Goal: Task Accomplishment & Management: Manage account settings

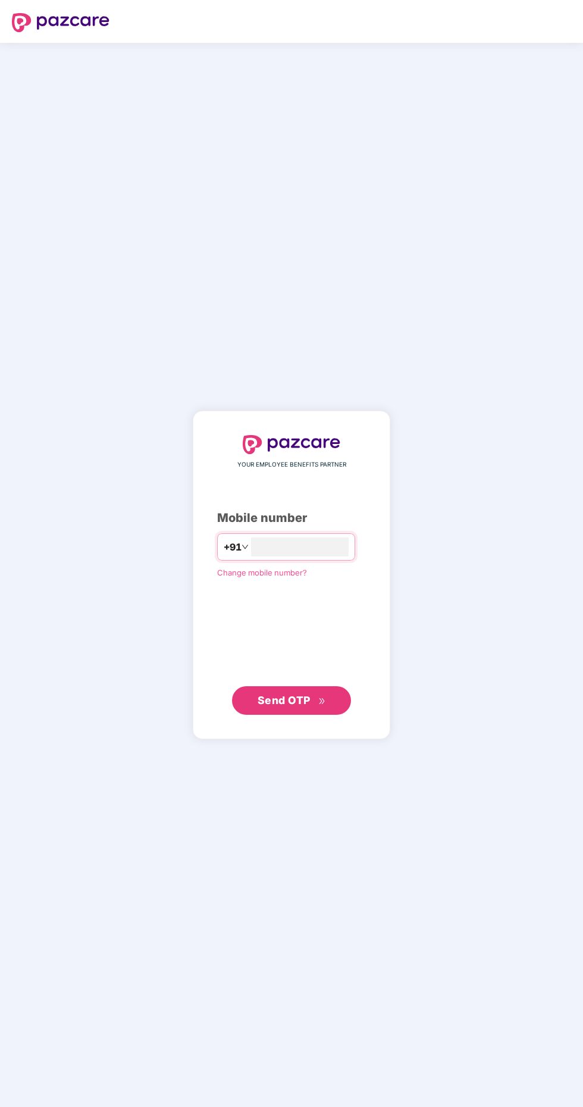
click at [273, 577] on span "Change mobile number?" at bounding box center [262, 573] width 90 height 10
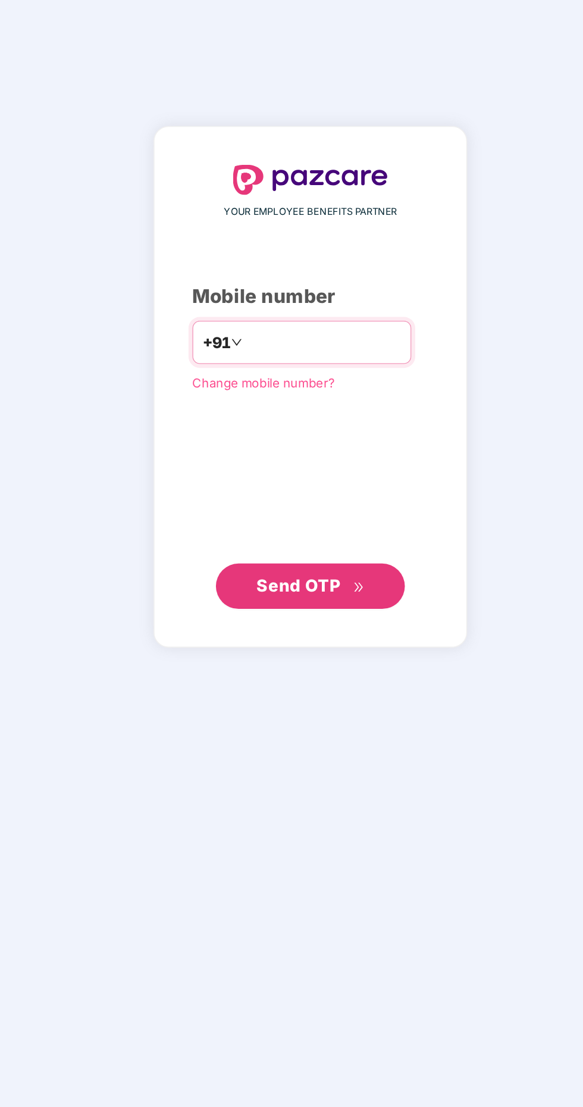
click at [261, 556] on input "number" at bounding box center [300, 546] width 98 height 19
type input "**********"
click at [306, 715] on button "Send OTP" at bounding box center [291, 700] width 119 height 29
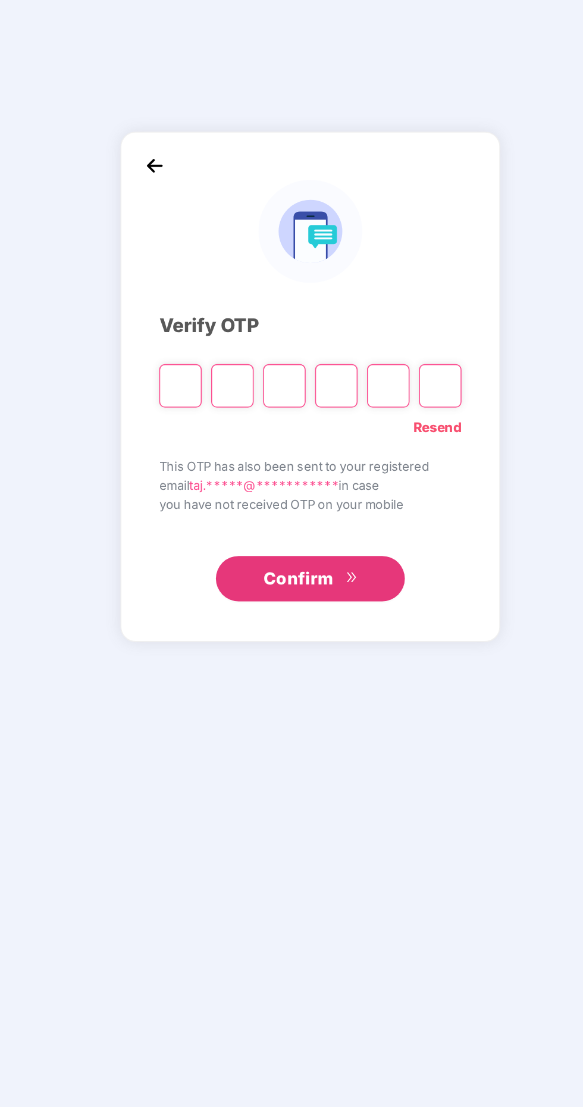
scroll to position [3, 0]
click at [216, 588] on input "Please enter verification code. Digit 1" at bounding box center [209, 574] width 27 height 27
type input "*"
paste input "*"
type input "*"
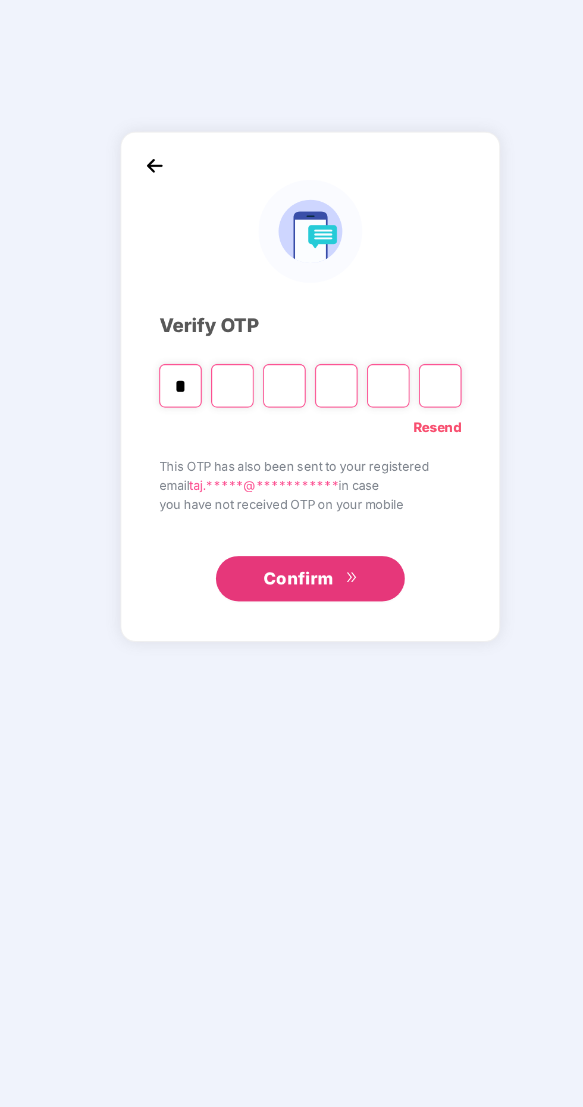
type input "*"
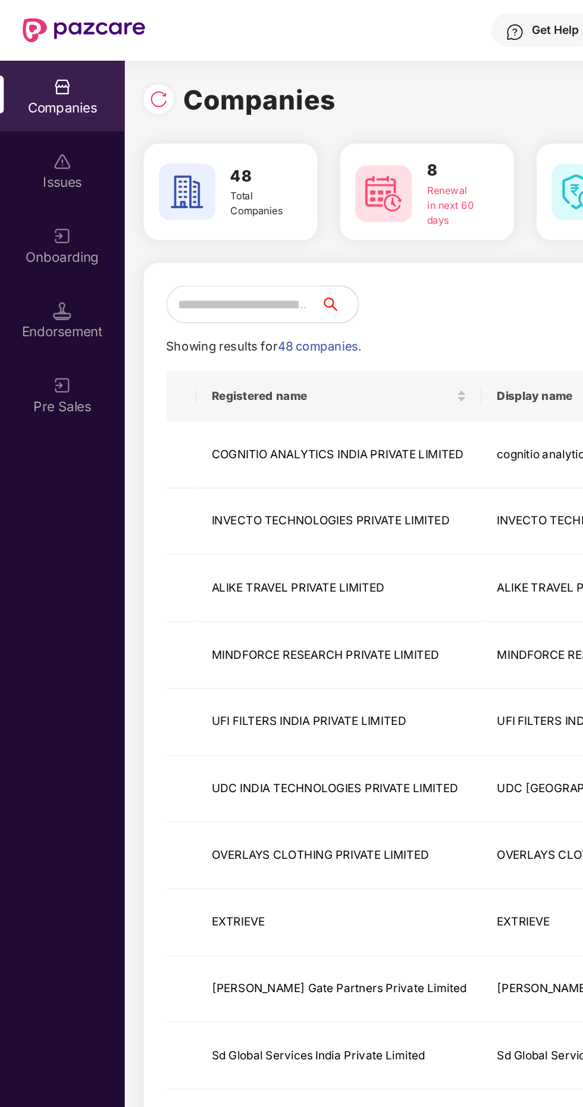
click at [149, 190] on input "text" at bounding box center [153, 192] width 97 height 24
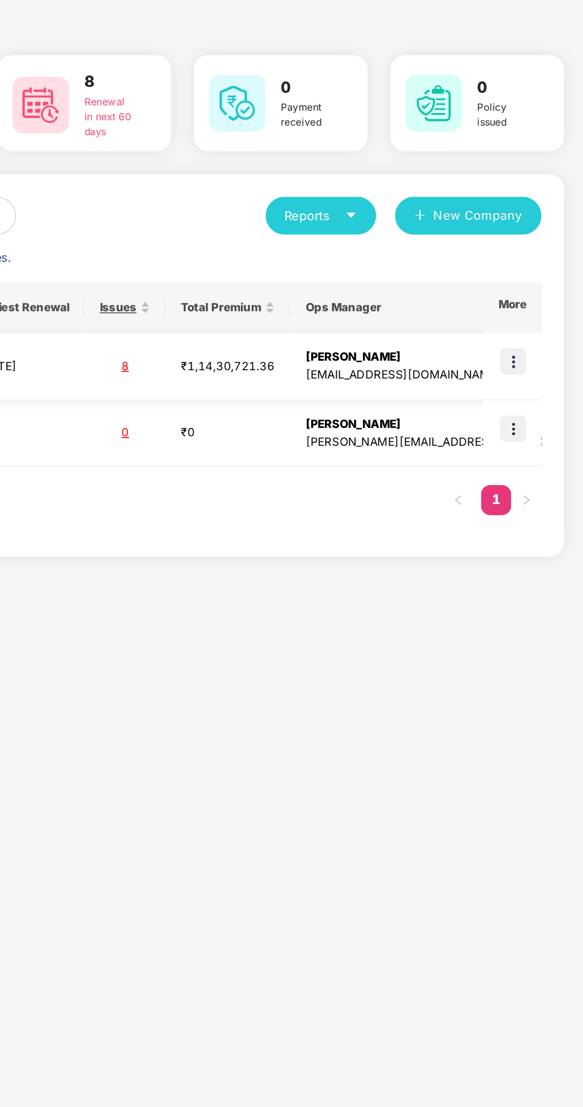
type input "*****"
click at [535, 282] on img at bounding box center [539, 283] width 17 height 17
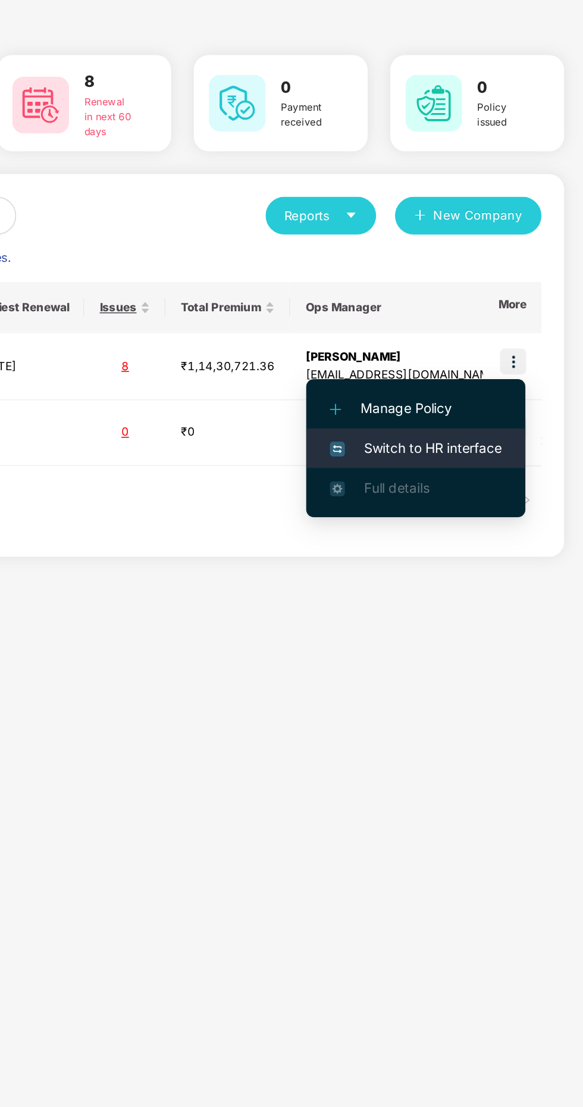
click at [493, 340] on span "Switch to HR interface" at bounding box center [478, 337] width 108 height 13
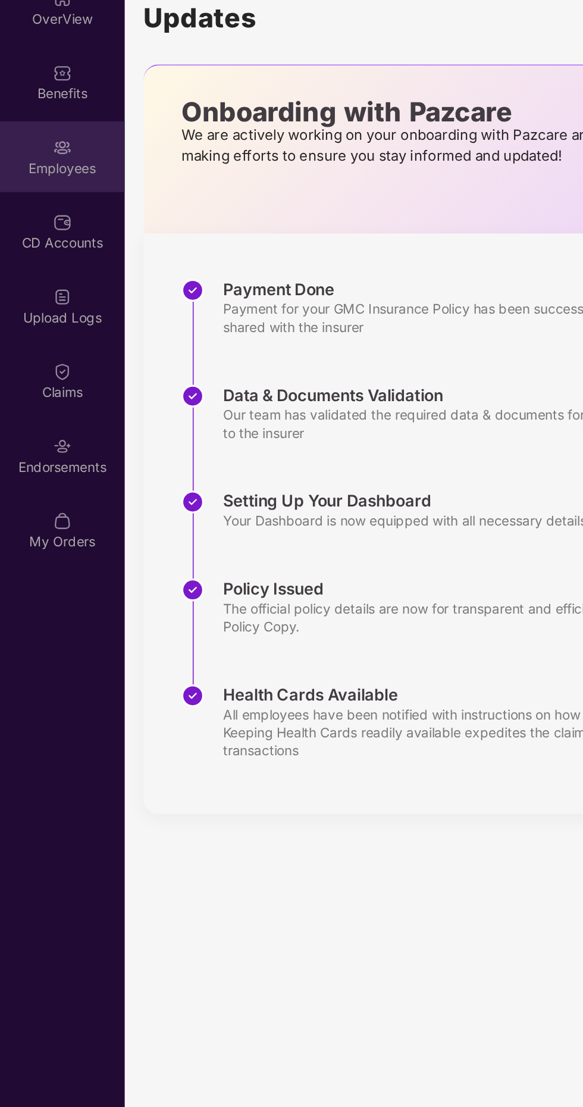
click at [50, 162] on div "Employees" at bounding box center [39, 162] width 79 height 12
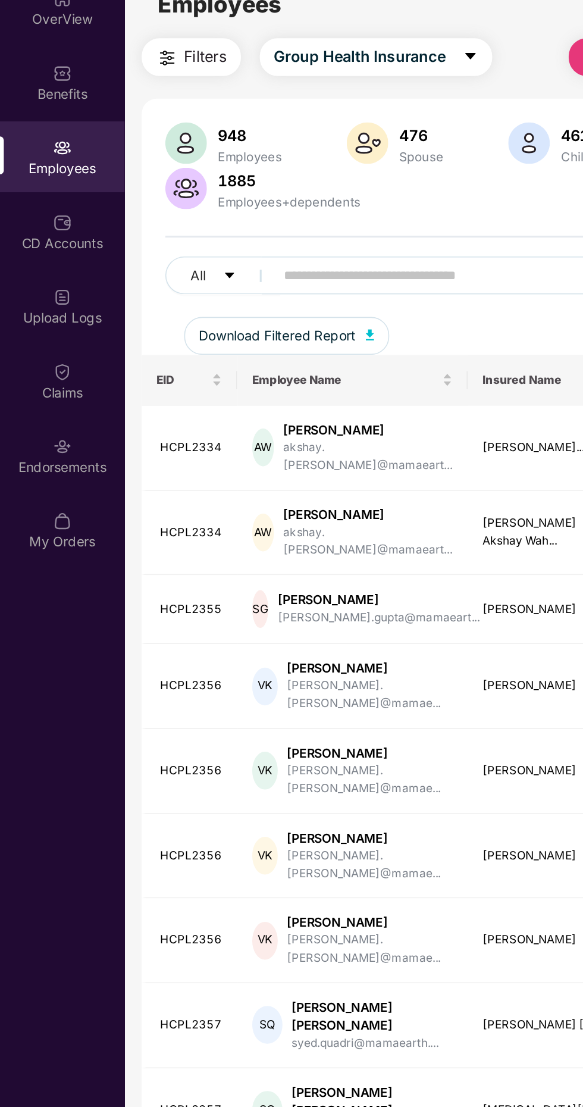
click at [224, 224] on input "text" at bounding box center [286, 229] width 214 height 18
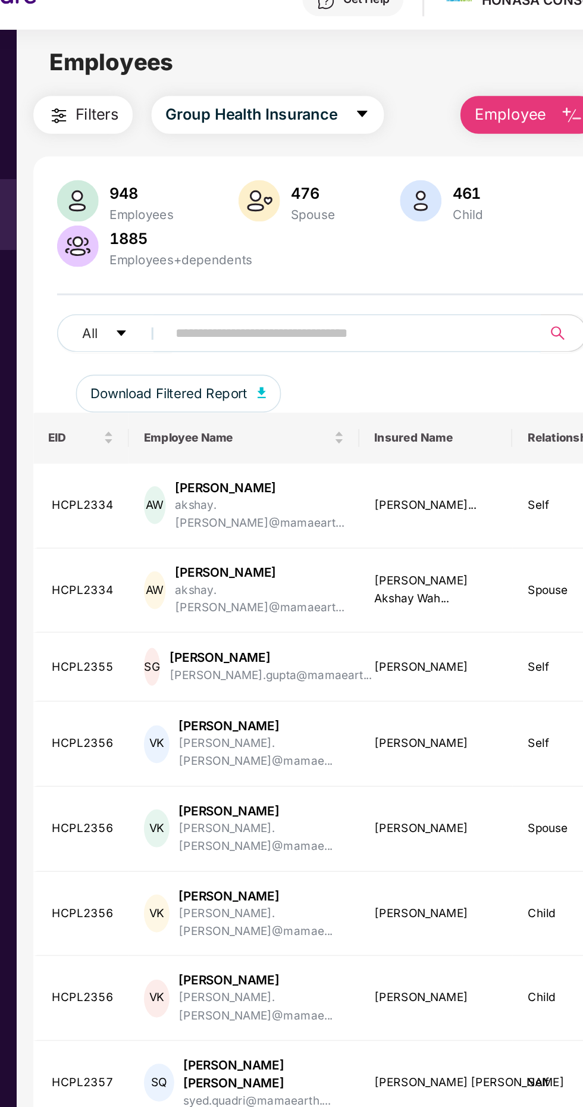
click at [119, 90] on span "Filters" at bounding box center [129, 91] width 27 height 15
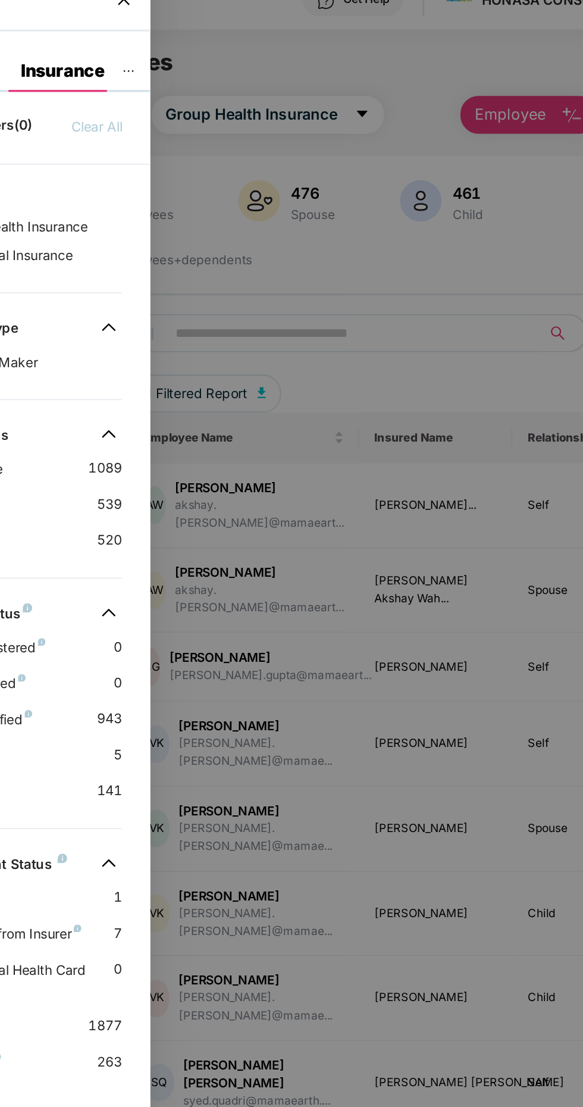
click at [282, 51] on div at bounding box center [291, 553] width 583 height 1107
click at [409, 146] on div at bounding box center [291, 553] width 583 height 1107
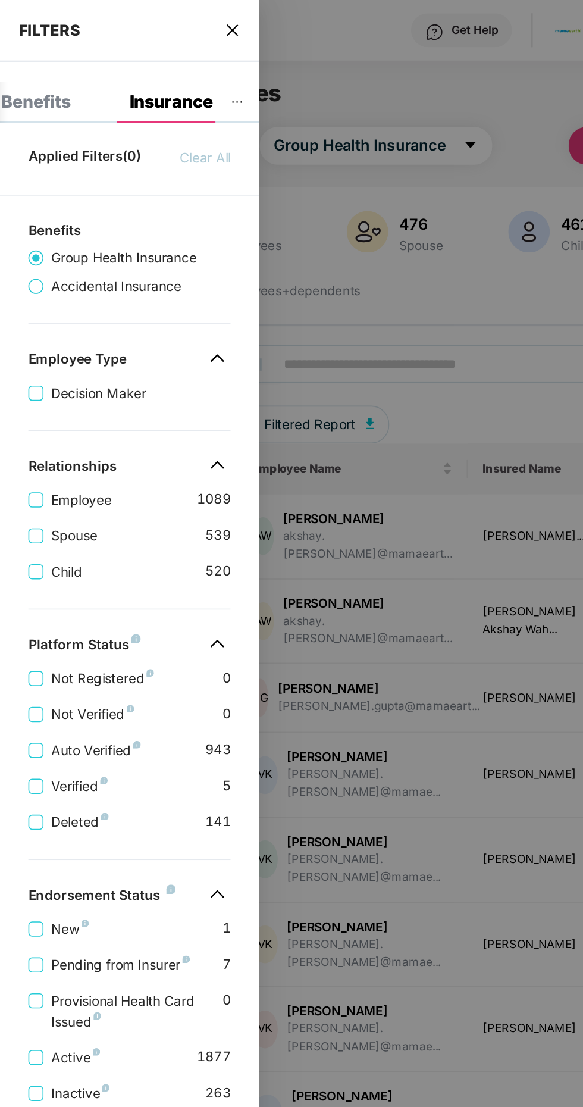
click at [146, 19] on icon "close" at bounding box center [146, 18] width 7 height 7
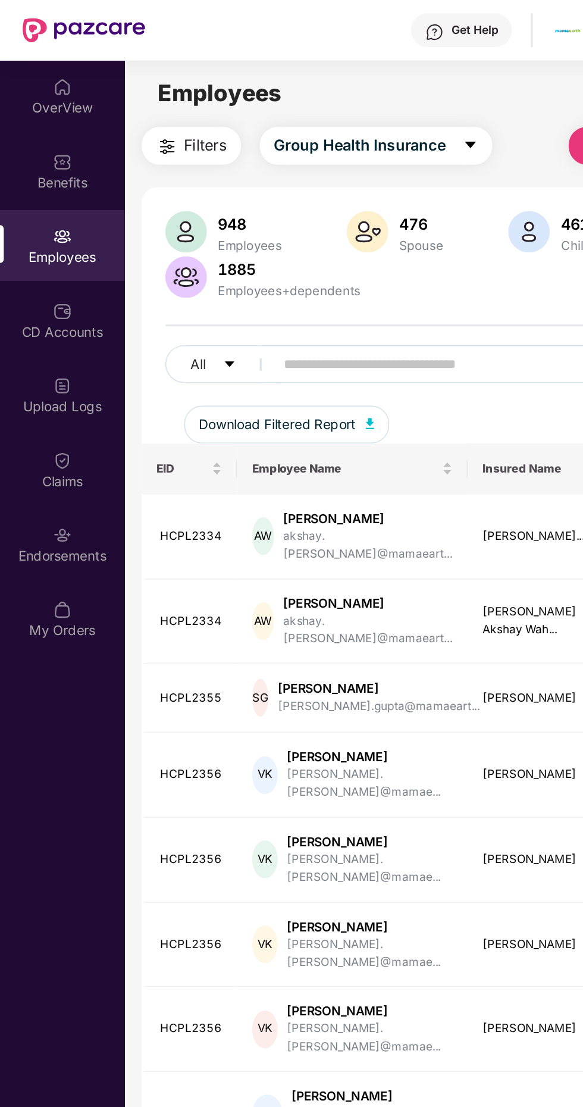
click at [235, 227] on input "text" at bounding box center [286, 229] width 214 height 18
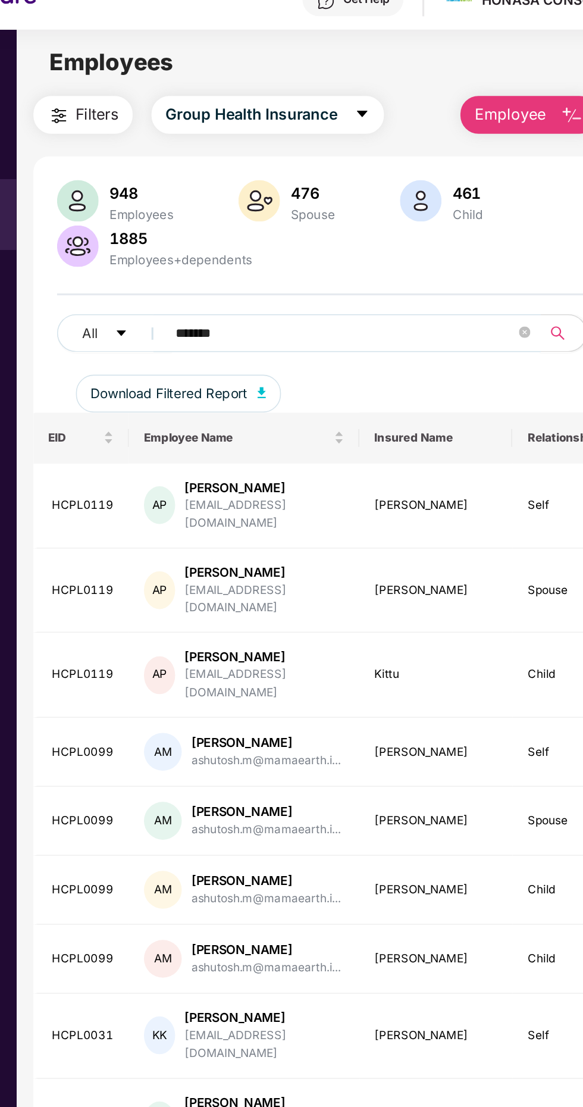
type input "********"
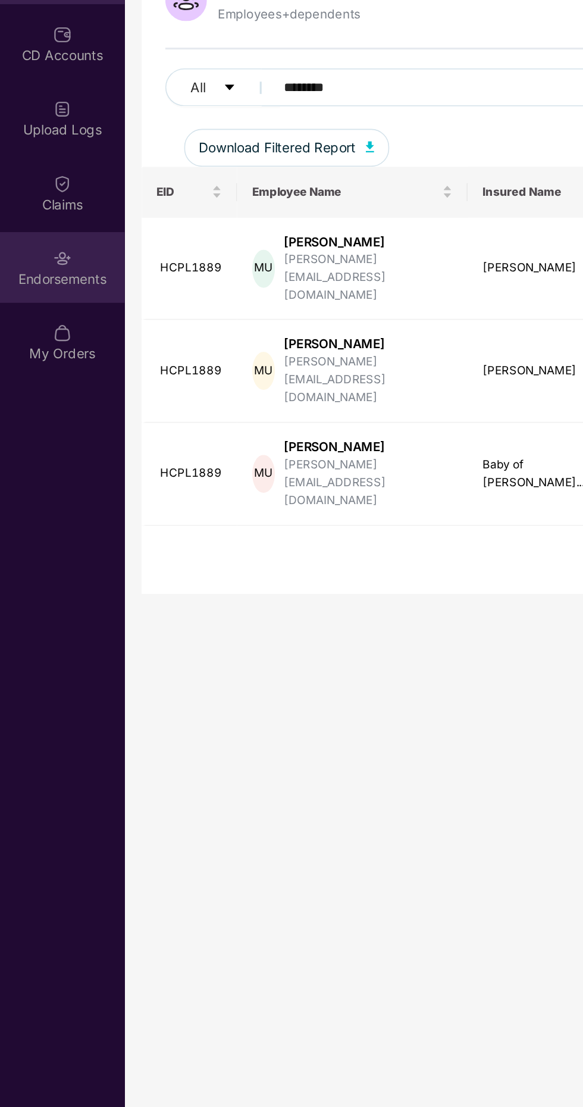
click at [40, 346] on div "Endorsements" at bounding box center [39, 350] width 79 height 12
